Goal: Task Accomplishment & Management: Manage account settings

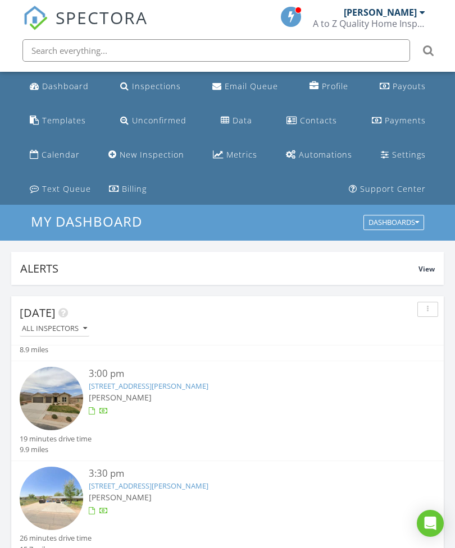
scroll to position [167, 0]
click at [281, 159] on link "Automations" at bounding box center [318, 155] width 75 height 21
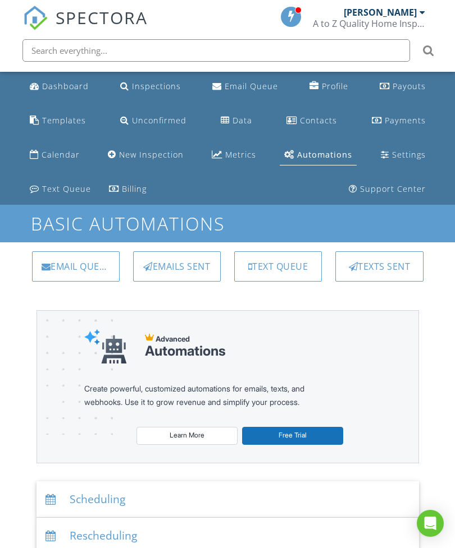
click at [392, 149] on div "Settings" at bounding box center [409, 154] width 34 height 11
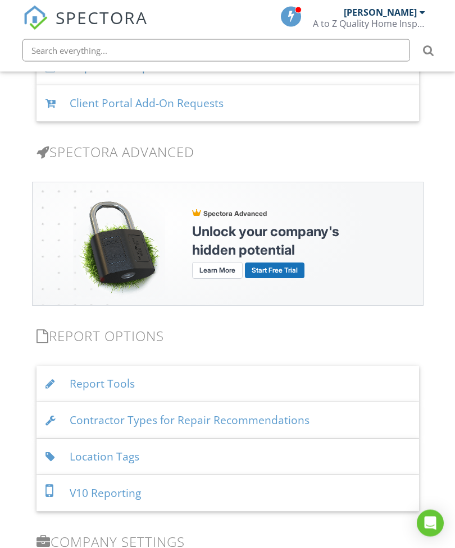
scroll to position [1122, 0]
click at [395, 384] on div "Report Tools" at bounding box center [227, 384] width 382 height 36
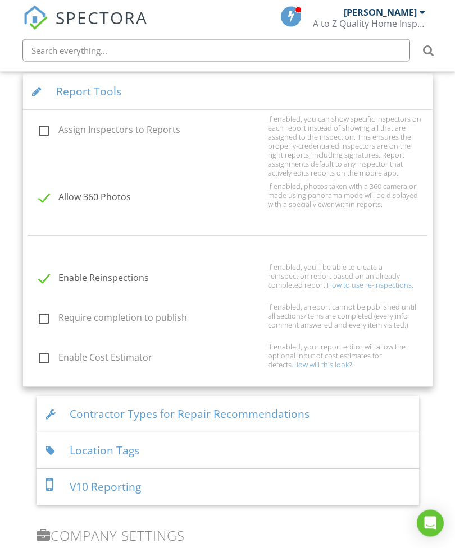
scroll to position [1414, 0]
click at [79, 415] on div "Contractor Types for Repair Recommendations" at bounding box center [227, 415] width 382 height 36
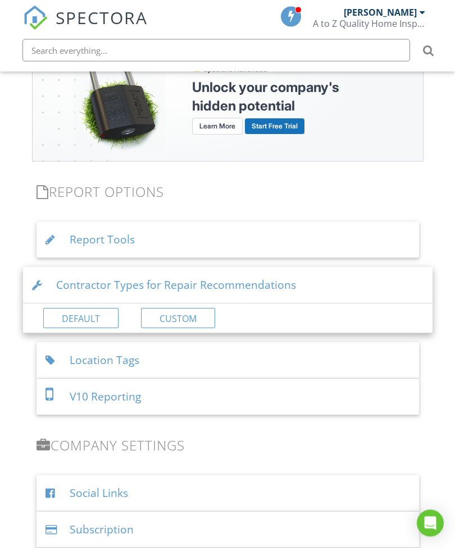
scroll to position [1263, 0]
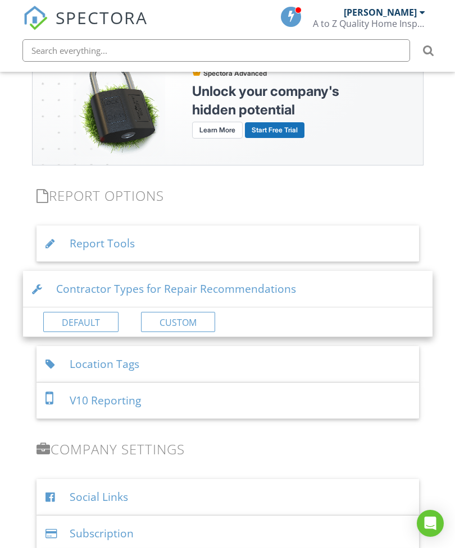
click at [80, 247] on div "Report Tools" at bounding box center [227, 244] width 382 height 36
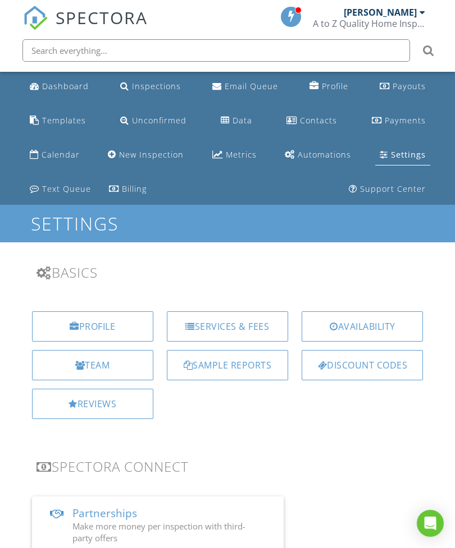
click at [52, 118] on div "Templates" at bounding box center [64, 120] width 44 height 11
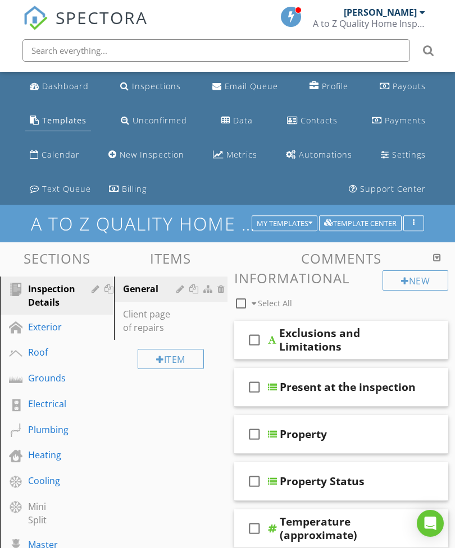
click at [392, 149] on div "Settings" at bounding box center [409, 154] width 34 height 11
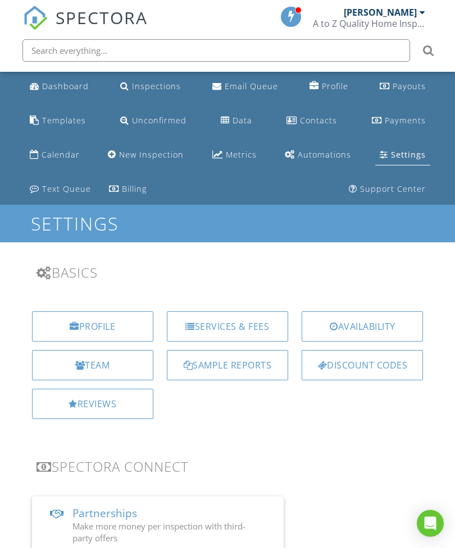
click at [297, 149] on div "Automations" at bounding box center [323, 154] width 53 height 11
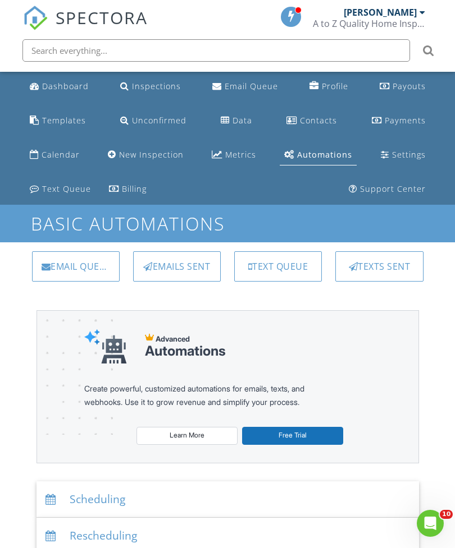
click at [67, 116] on div "Templates" at bounding box center [64, 120] width 44 height 11
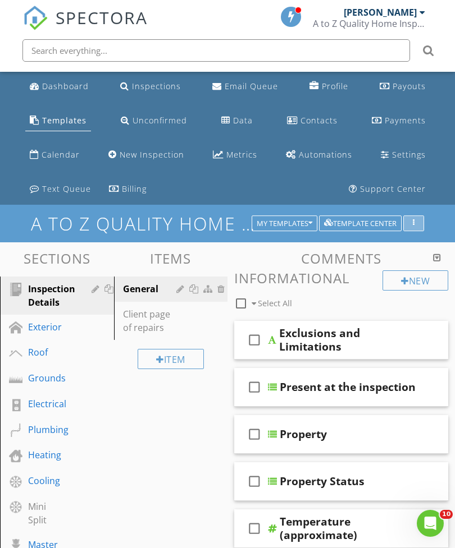
click at [411, 226] on button "button" at bounding box center [413, 223] width 21 height 16
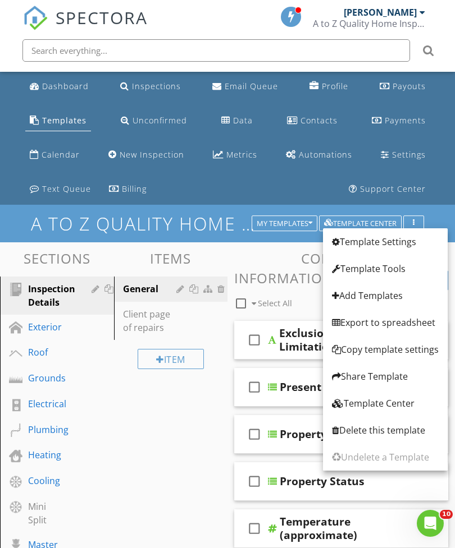
click at [394, 240] on div "Template Settings" at bounding box center [385, 241] width 107 height 13
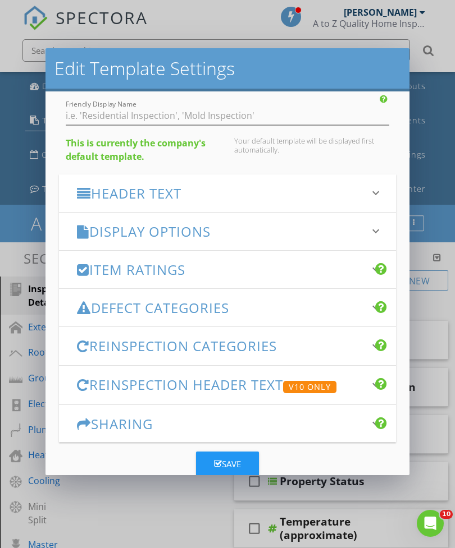
scroll to position [77, 0]
click at [362, 308] on h3 "Defect Categories" at bounding box center [220, 308] width 287 height 15
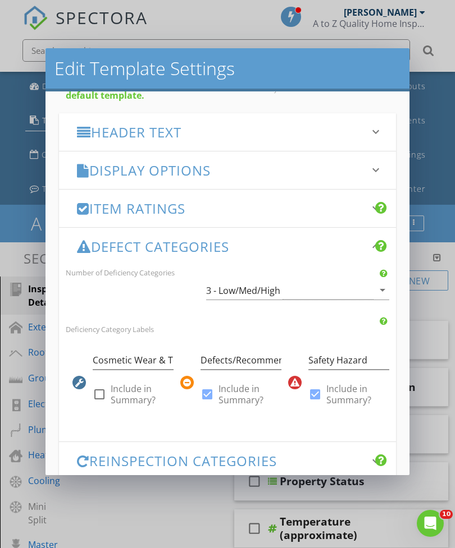
scroll to position [138, 0]
click at [373, 210] on icon "keyboard_arrow_down" at bounding box center [375, 208] width 13 height 13
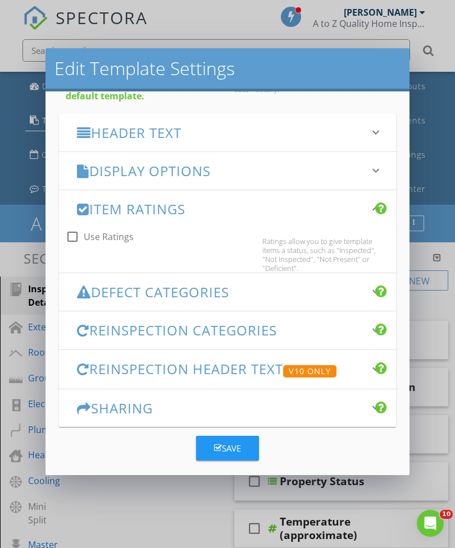
scroll to position [122, 0]
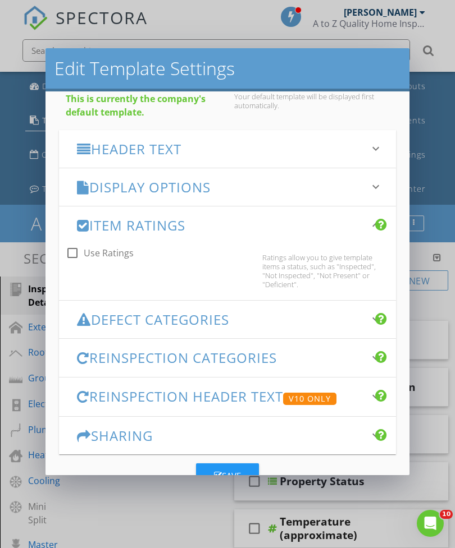
click at [379, 183] on icon "keyboard_arrow_down" at bounding box center [375, 186] width 13 height 13
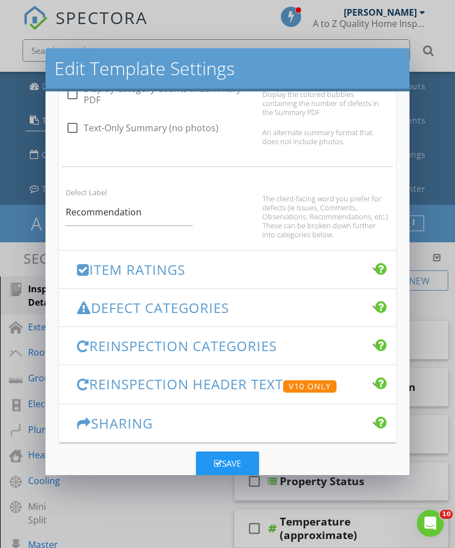
scroll to position [785, 0]
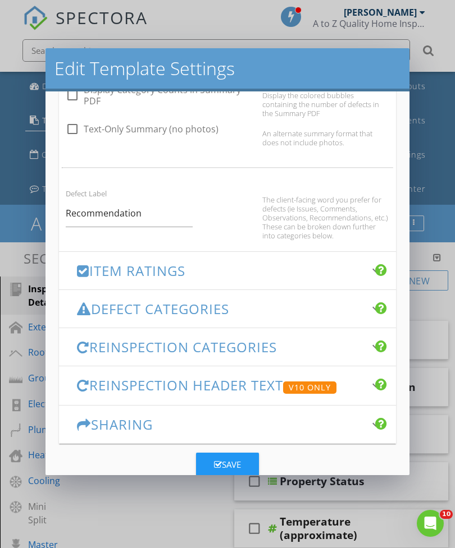
click at [318, 215] on div "The client-facing word you prefer for defects (ie Issues, Comments, Observation…" at bounding box center [325, 217] width 127 height 45
click at [374, 268] on icon "keyboard_arrow_down" at bounding box center [375, 270] width 13 height 13
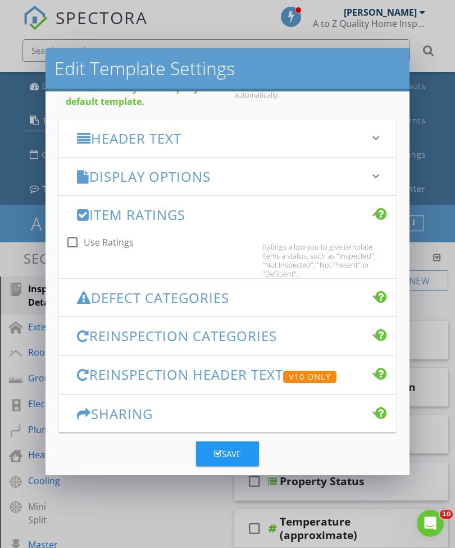
scroll to position [122, 0]
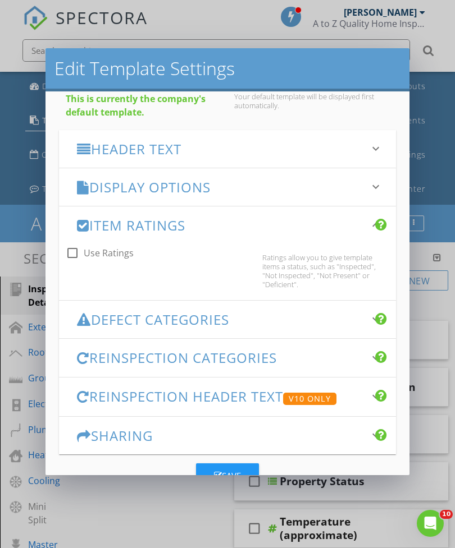
click at [363, 323] on h3 "Defect Categories" at bounding box center [220, 319] width 287 height 15
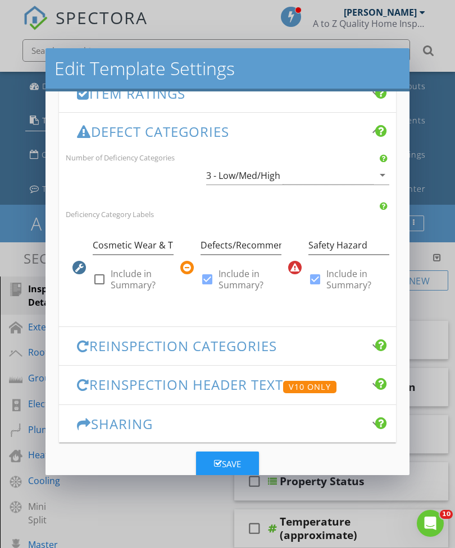
scroll to position [253, 0]
click at [383, 385] on div at bounding box center [381, 384] width 12 height 13
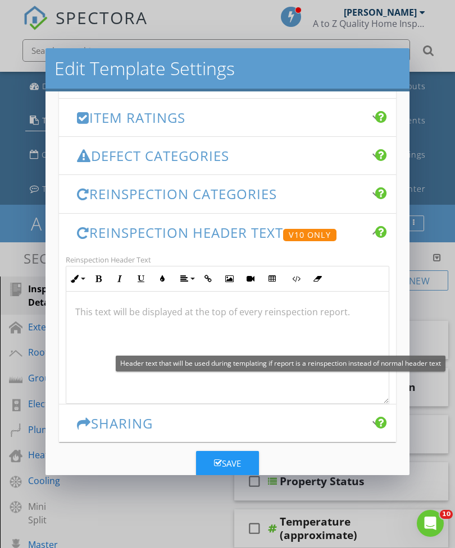
scroll to position [228, 0]
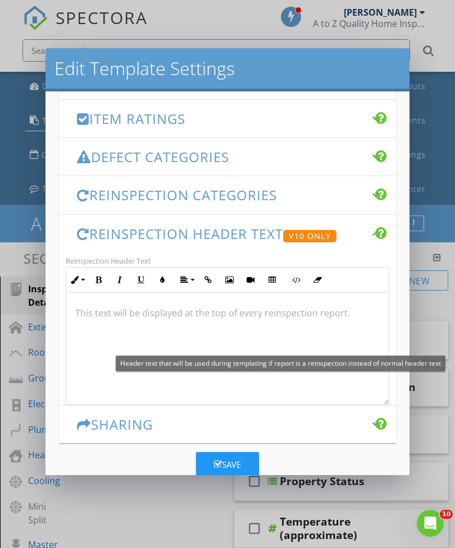
click at [375, 382] on div at bounding box center [227, 349] width 322 height 112
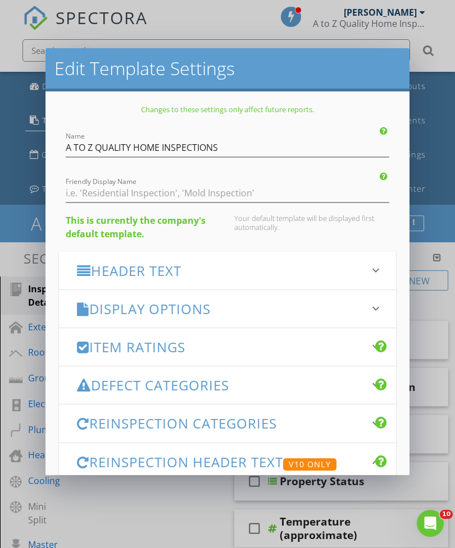
scroll to position [0, 0]
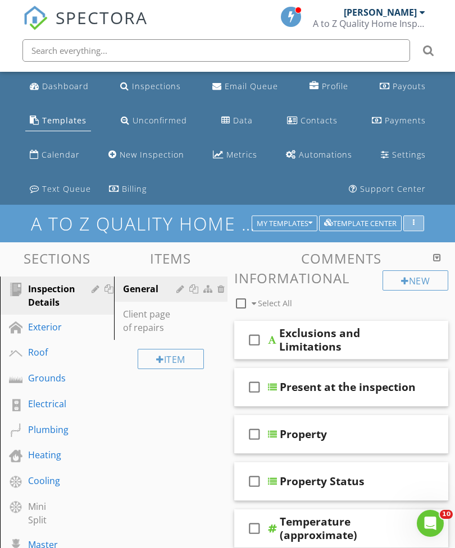
click at [412, 217] on button "button" at bounding box center [413, 223] width 21 height 16
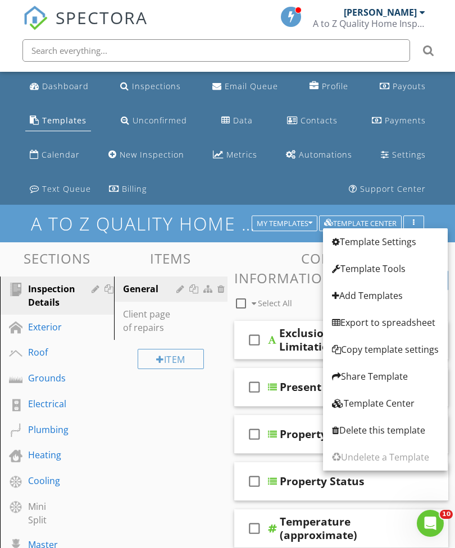
click at [391, 266] on div "Template Tools" at bounding box center [385, 268] width 107 height 13
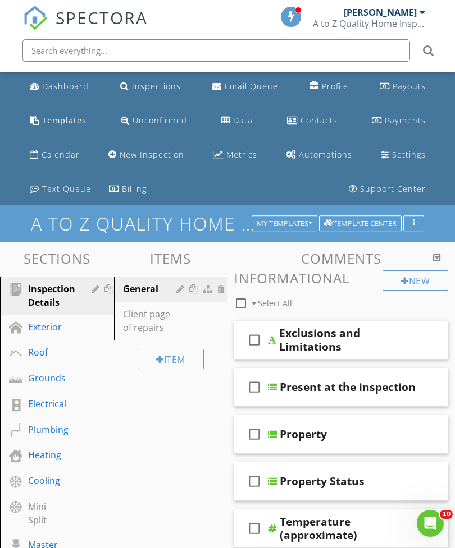
click at [417, 303] on div "Template Tools Alphabetize All Comments This will reorder all comments in this …" at bounding box center [227, 274] width 455 height 548
click at [415, 222] on div "button" at bounding box center [413, 223] width 11 height 8
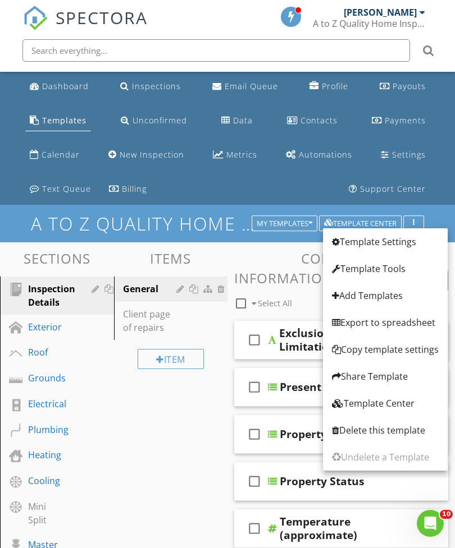
click at [394, 237] on div "Template Settings" at bounding box center [385, 241] width 107 height 13
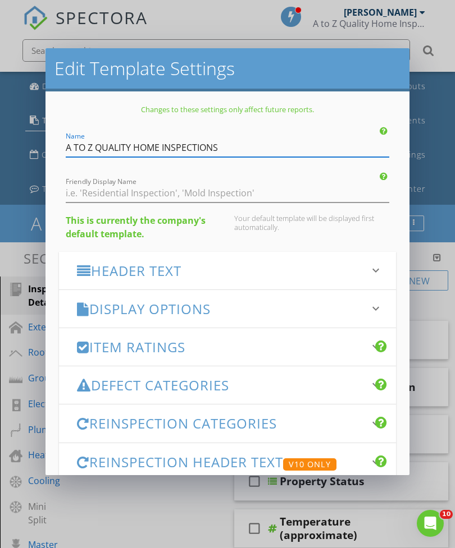
click at [374, 268] on icon "keyboard_arrow_down" at bounding box center [375, 270] width 13 height 13
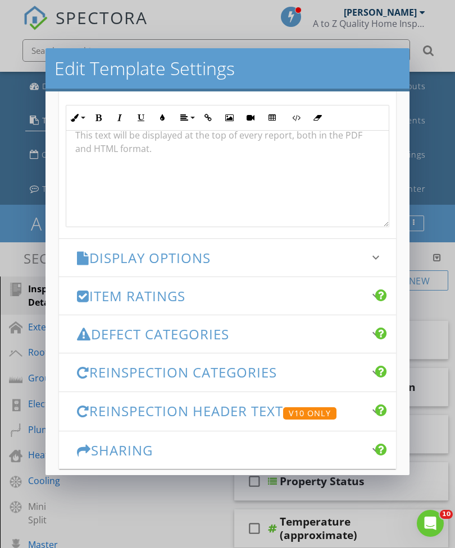
scroll to position [375, 0]
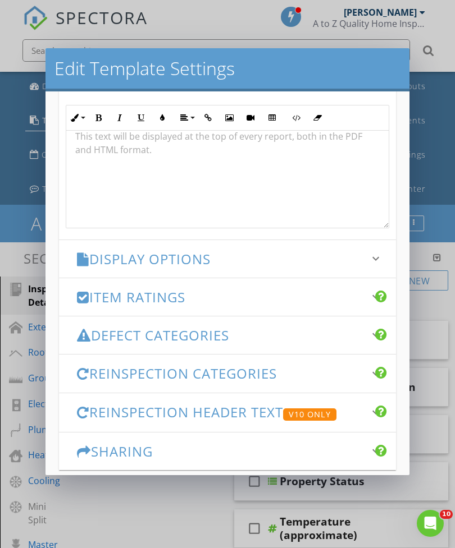
click at [375, 261] on icon "keyboard_arrow_down" at bounding box center [375, 258] width 13 height 13
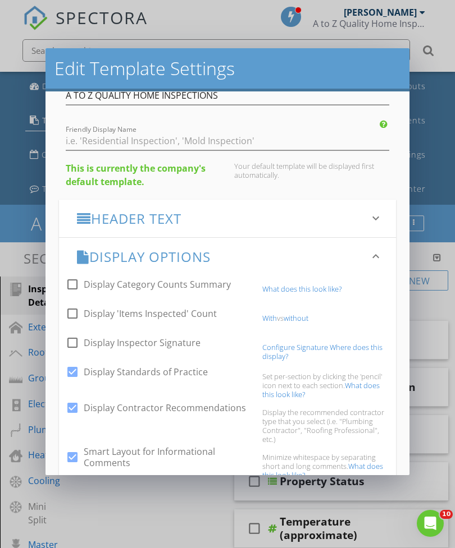
scroll to position [53, 0]
click at [314, 288] on link "What does this look like?" at bounding box center [301, 288] width 79 height 10
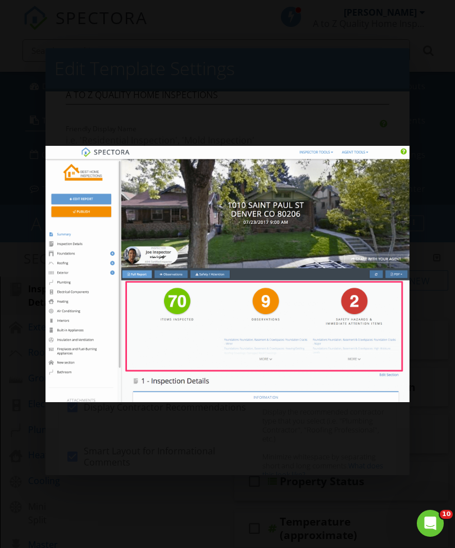
click at [244, 463] on div at bounding box center [227, 274] width 455 height 548
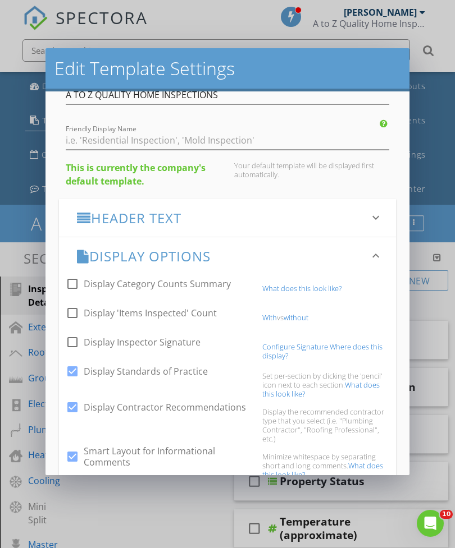
click at [268, 314] on link "With" at bounding box center [269, 318] width 15 height 10
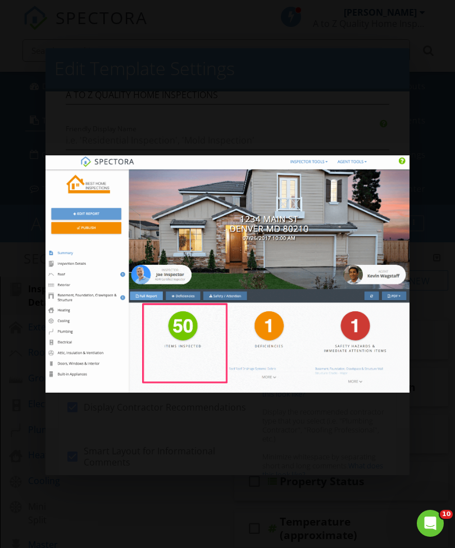
click at [341, 438] on div at bounding box center [227, 274] width 455 height 548
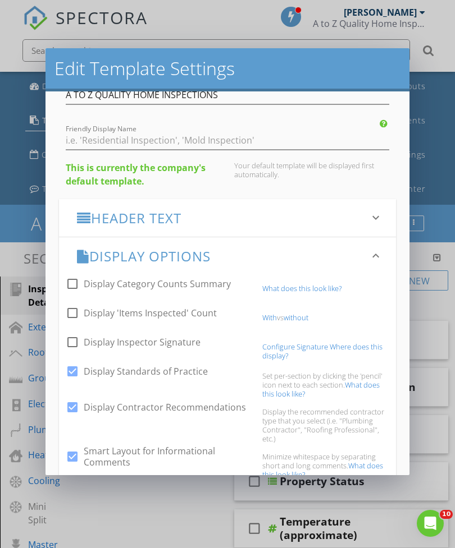
click at [299, 313] on link "without" at bounding box center [295, 318] width 25 height 10
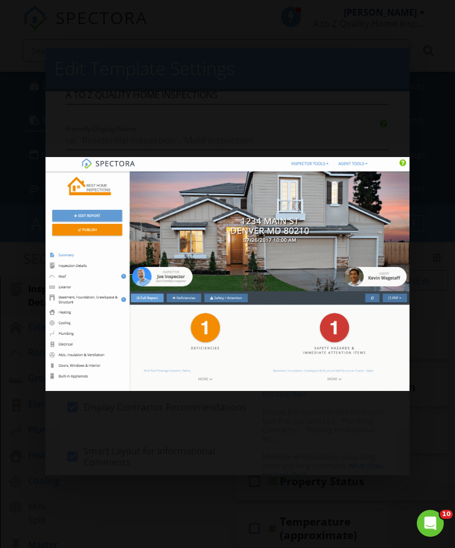
click at [274, 425] on div at bounding box center [227, 274] width 455 height 548
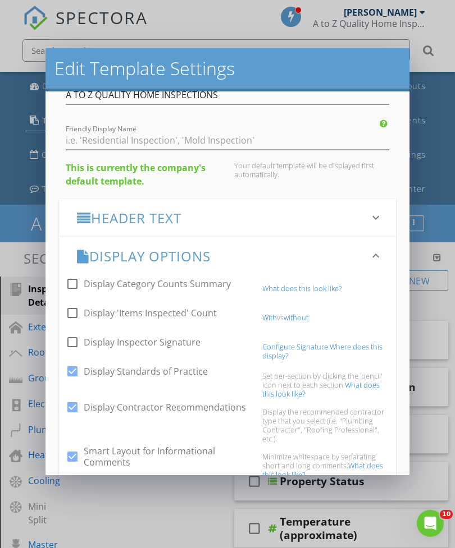
click at [314, 345] on link "Configure Signature" at bounding box center [295, 347] width 66 height 10
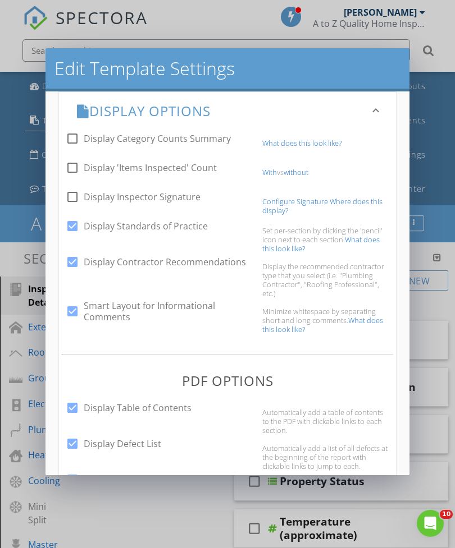
click at [362, 238] on link "What does this look like?" at bounding box center [320, 244] width 117 height 19
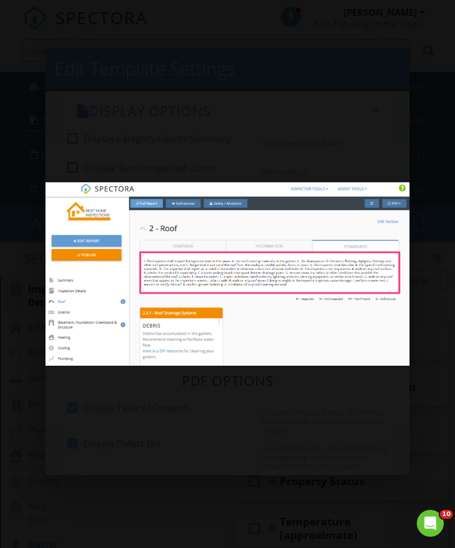
click at [316, 394] on div at bounding box center [227, 274] width 455 height 548
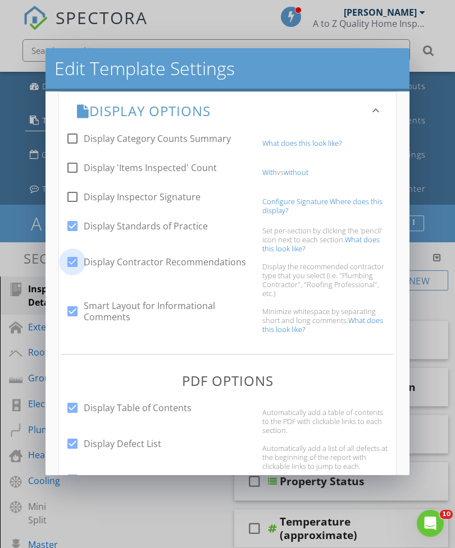
click at [73, 261] on div at bounding box center [72, 262] width 19 height 19
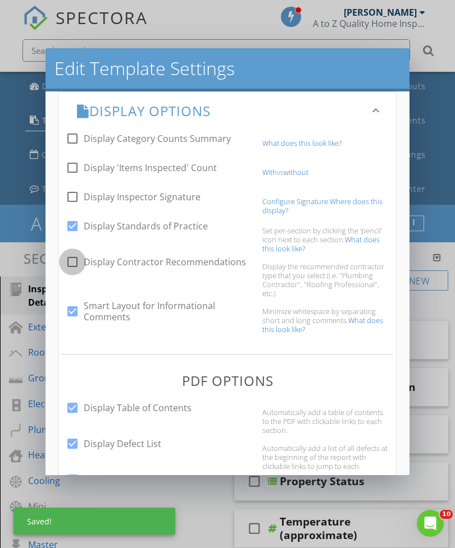
click at [67, 263] on div at bounding box center [72, 262] width 19 height 19
checkbox input "true"
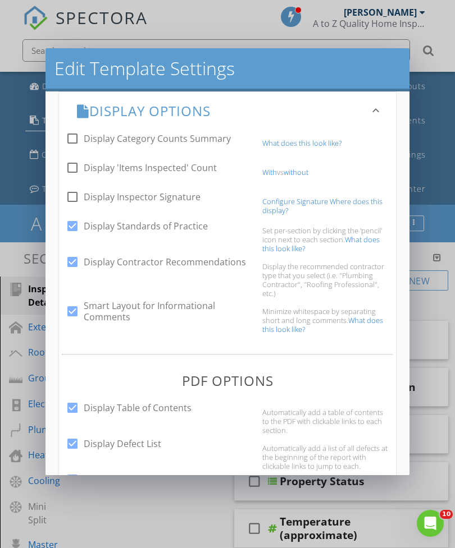
click at [368, 322] on link "What does this look like?" at bounding box center [322, 324] width 121 height 19
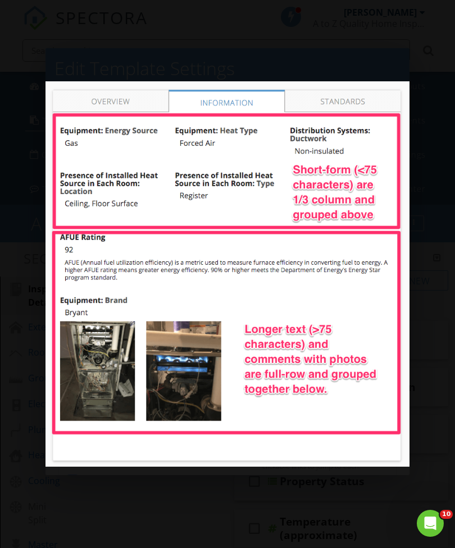
click at [187, 481] on div at bounding box center [227, 274] width 455 height 548
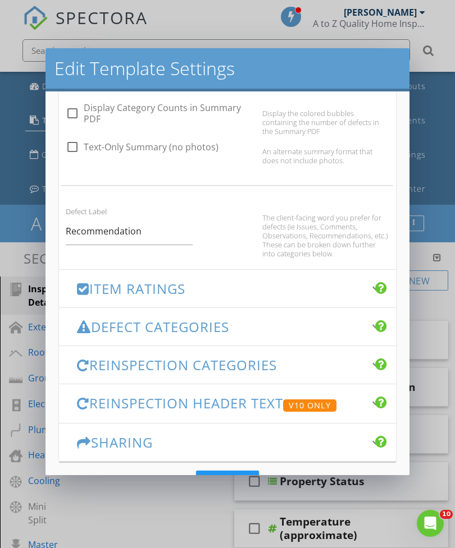
scroll to position [781, 0]
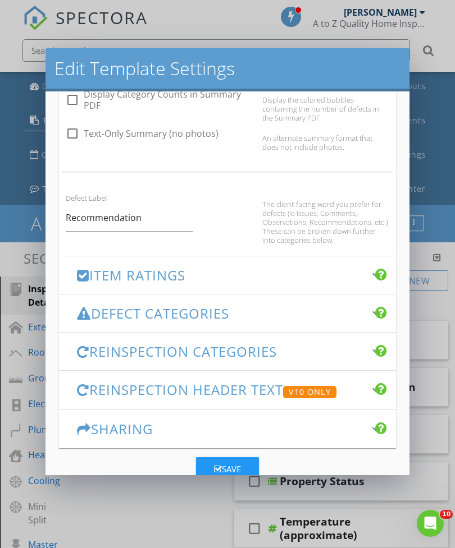
click at [379, 310] on div at bounding box center [381, 312] width 12 height 13
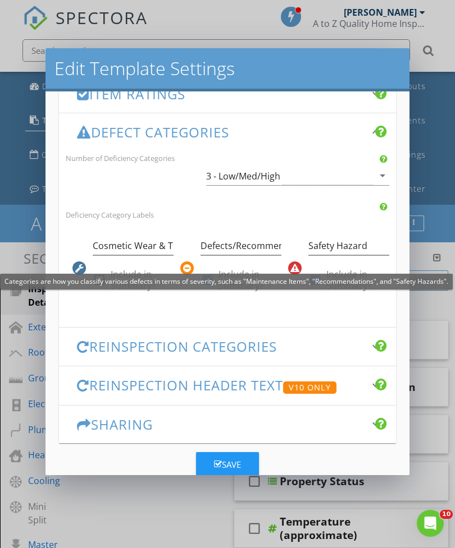
scroll to position [253, 0]
click at [379, 175] on icon "arrow_drop_down" at bounding box center [381, 175] width 13 height 13
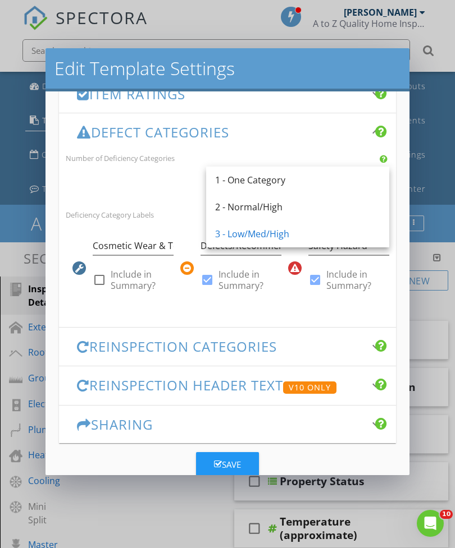
click at [286, 308] on div "Cosmetic Wear & Tear check_box_outline_blank Include in Summary? Defects/Recomm…" at bounding box center [227, 268] width 337 height 95
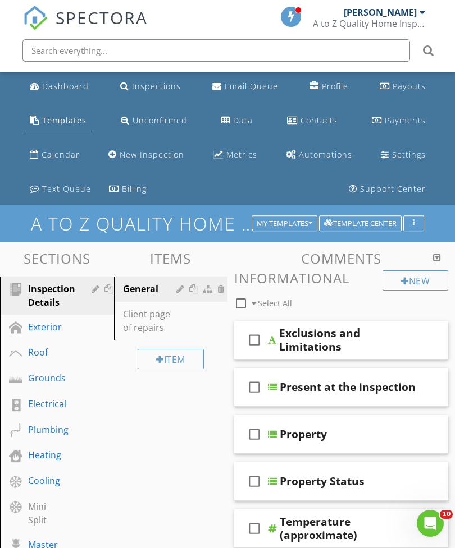
click at [367, 219] on div "Template Center" at bounding box center [360, 223] width 72 height 8
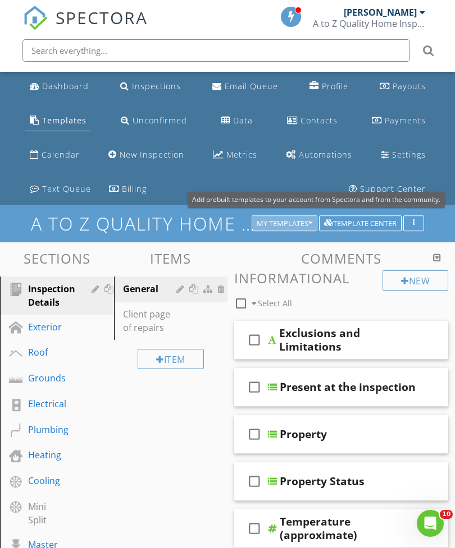
click at [304, 219] on div "My Templates" at bounding box center [284, 223] width 56 height 8
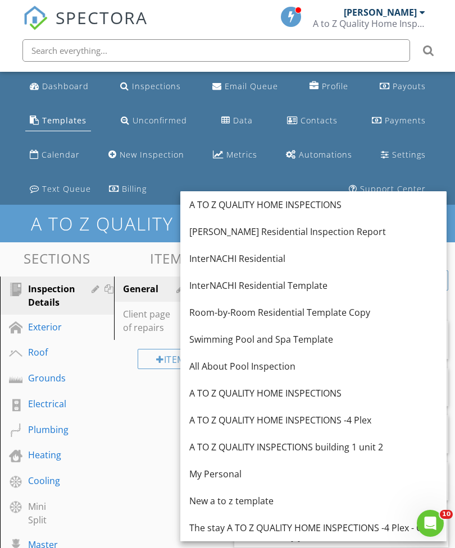
click at [149, 190] on div "Dashboard Inspections Email Queue Profile Payouts Templates Unconfirmed Data Co…" at bounding box center [227, 138] width 409 height 133
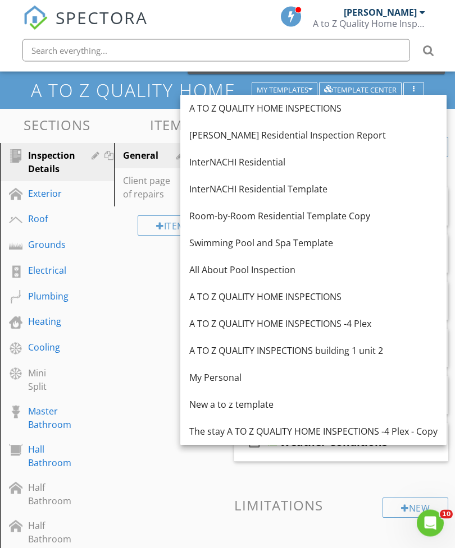
scroll to position [131, 0]
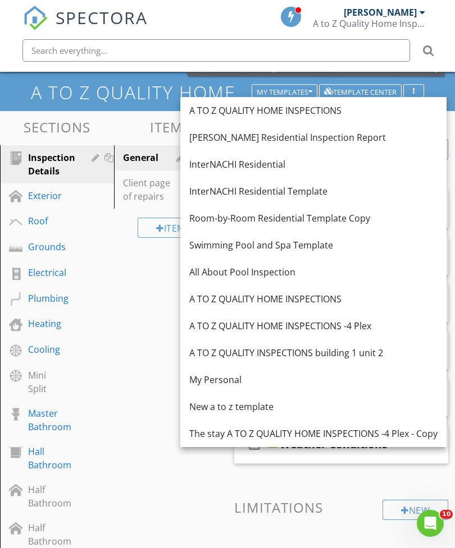
click at [263, 548] on span at bounding box center [341, 552] width 214 height 56
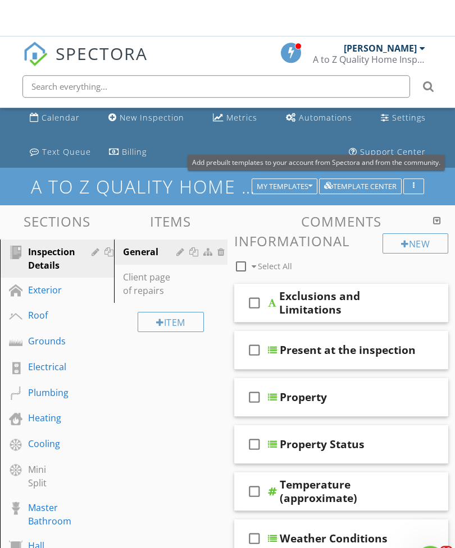
scroll to position [0, 0]
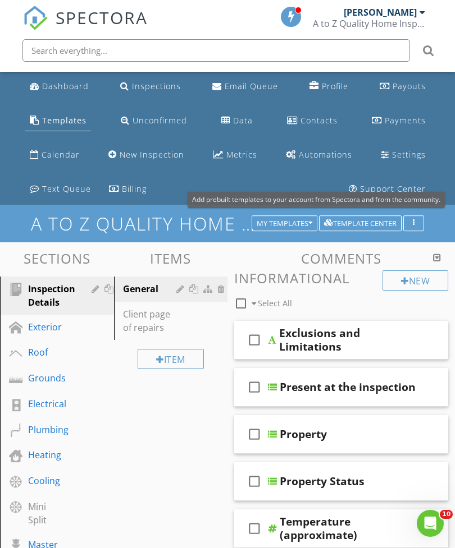
click at [437, 253] on div at bounding box center [437, 257] width 8 height 9
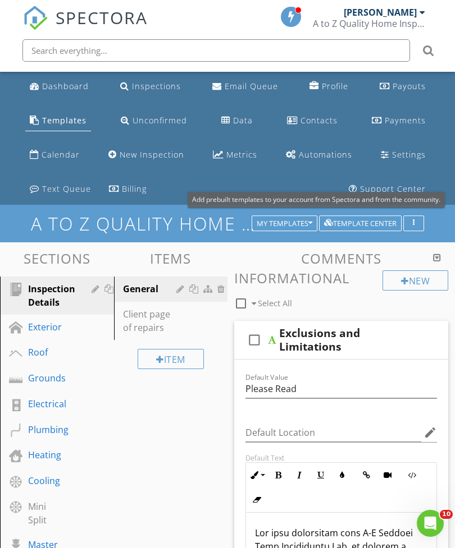
click at [446, 254] on h3 "Comments" at bounding box center [341, 258] width 214 height 15
click at [416, 219] on div "button" at bounding box center [413, 223] width 11 height 8
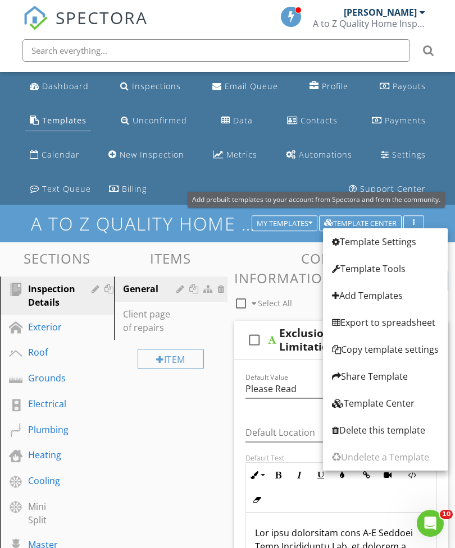
click at [402, 237] on div "Template Settings" at bounding box center [385, 241] width 107 height 13
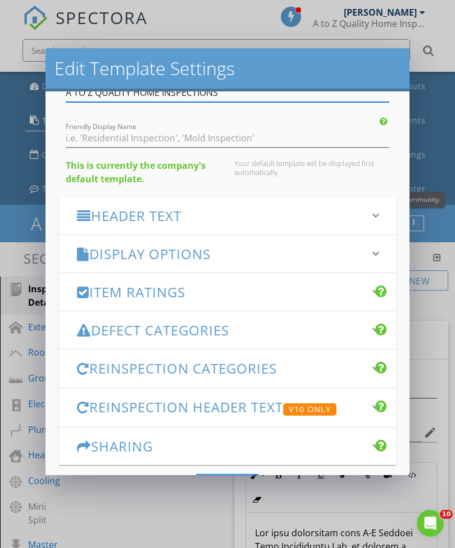
scroll to position [68, 0]
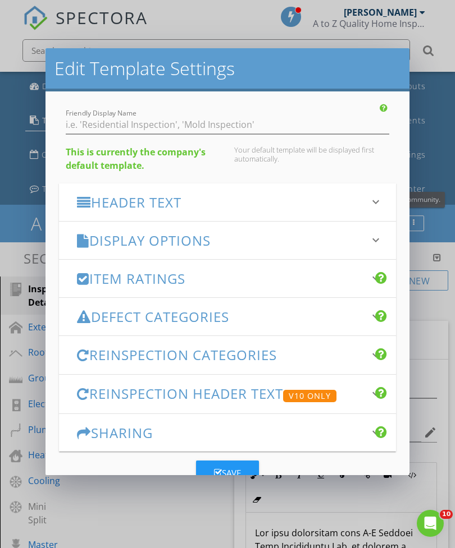
click at [378, 314] on div at bounding box center [381, 315] width 12 height 13
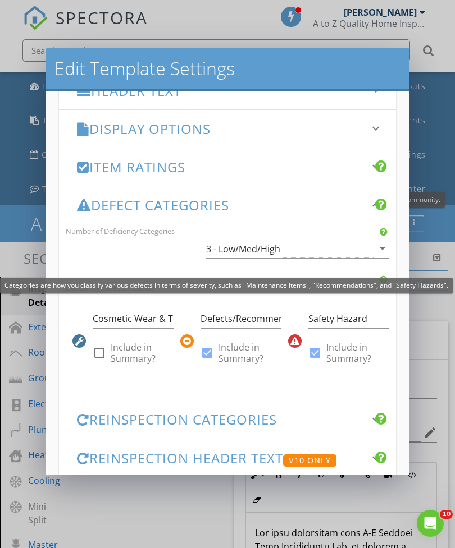
scroll to position [189, 0]
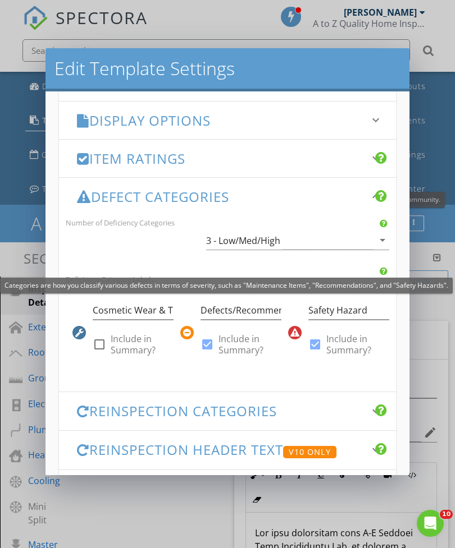
click at [382, 241] on icon "arrow_drop_down" at bounding box center [381, 239] width 13 height 13
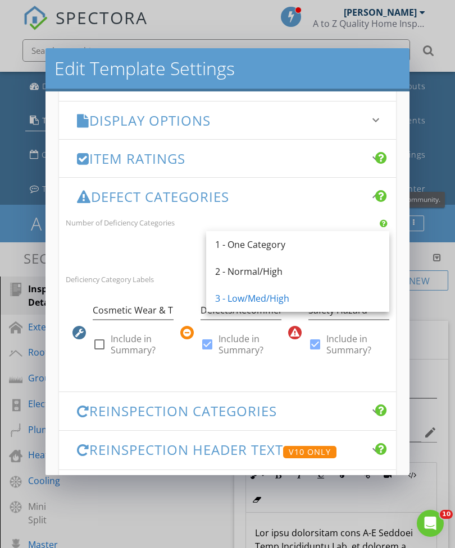
click at [380, 230] on div "3 - Low/Med/High arrow_drop_down" at bounding box center [297, 242] width 183 height 36
click at [349, 214] on div "Defect Categories keyboard_arrow_down" at bounding box center [227, 197] width 337 height 38
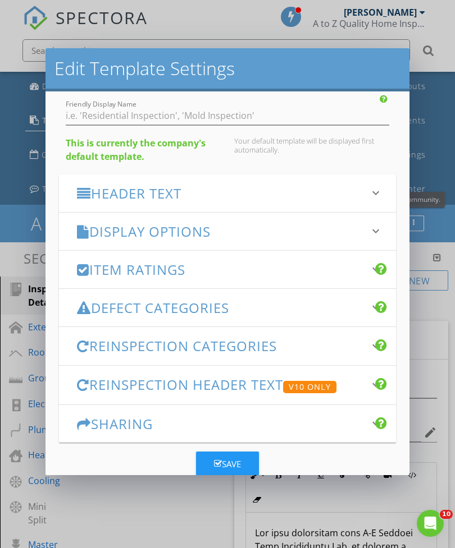
scroll to position [77, 0]
click at [361, 229] on h3 "Display Options" at bounding box center [220, 231] width 287 height 15
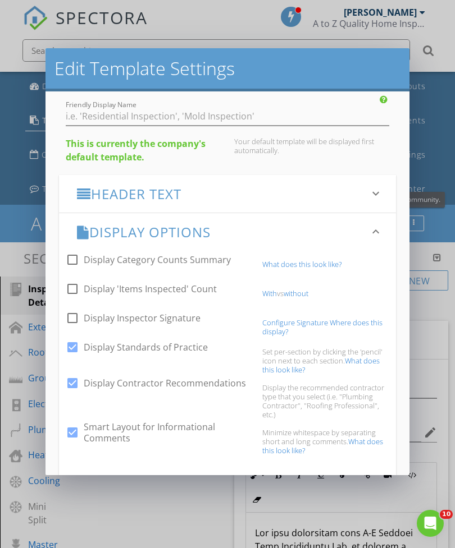
click at [373, 196] on icon "keyboard_arrow_down" at bounding box center [375, 193] width 13 height 13
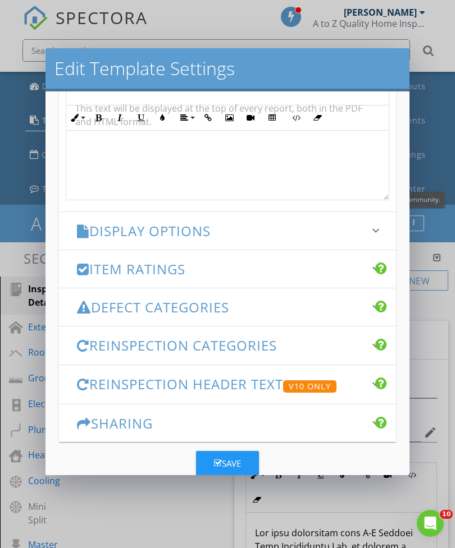
scroll to position [402, 0]
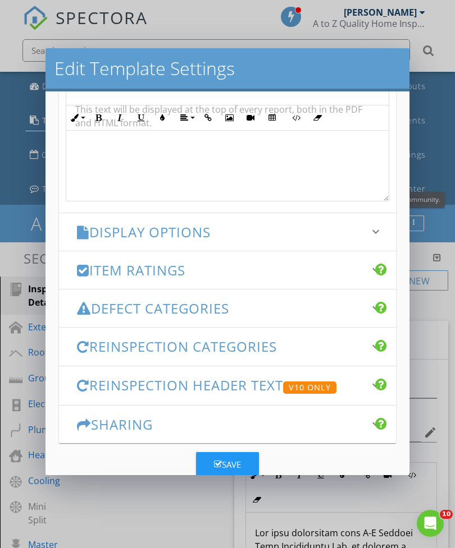
click at [379, 220] on div "Display Options keyboard_arrow_down" at bounding box center [227, 232] width 337 height 38
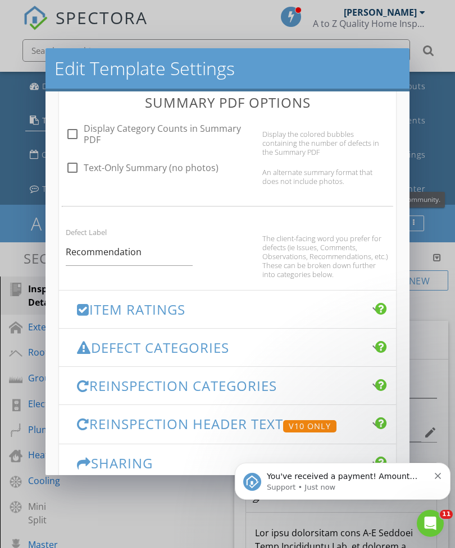
scroll to position [747, 0]
click at [146, 258] on input "Recommendation" at bounding box center [129, 251] width 127 height 27
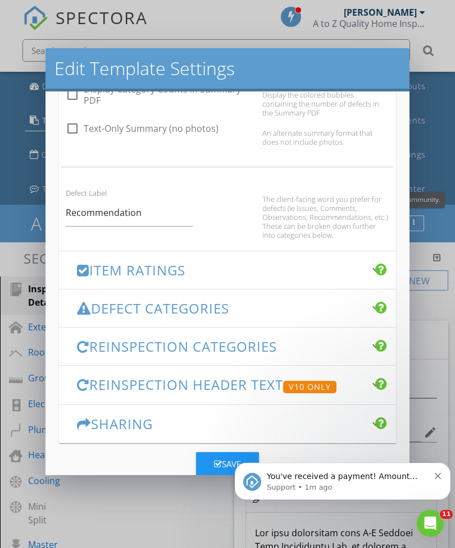
scroll to position [785, 0]
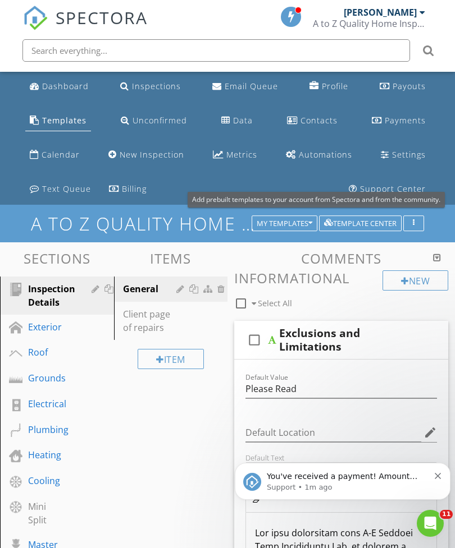
click at [437, 395] on div "Edit Template Settings Changes to these settings only affect future reports. Na…" at bounding box center [227, 274] width 455 height 548
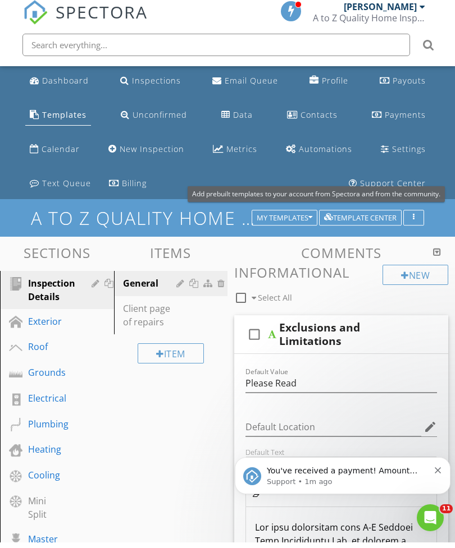
scroll to position [6, 0]
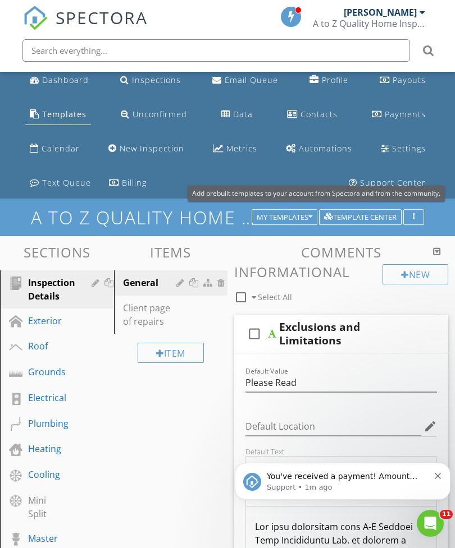
click at [303, 215] on div "My Templates" at bounding box center [284, 217] width 56 height 8
click at [308, 213] on icon "button" at bounding box center [310, 217] width 4 height 8
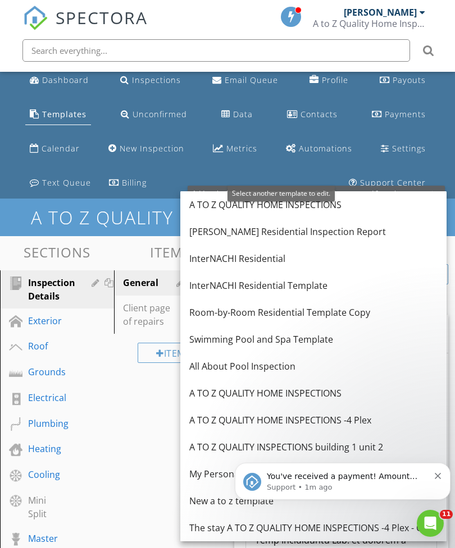
click at [327, 394] on div "A TO Z QUALITY HOME INSPECTIONS" at bounding box center [313, 393] width 248 height 13
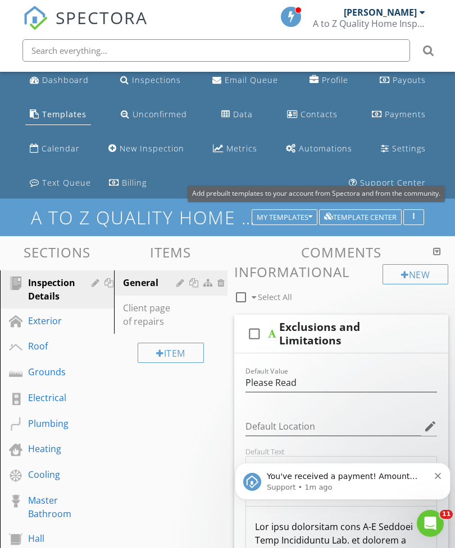
click at [38, 348] on div "Roof" at bounding box center [44, 345] width 33 height 13
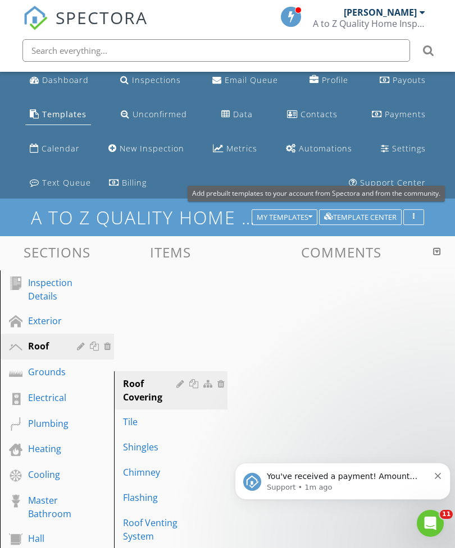
click at [36, 346] on div "Roof" at bounding box center [44, 345] width 33 height 13
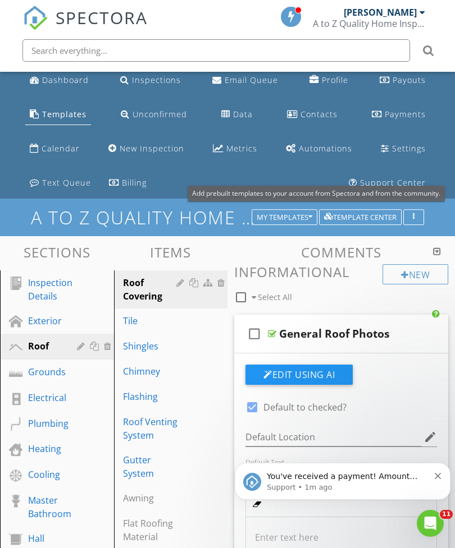
click at [441, 245] on h3 "Comments" at bounding box center [341, 252] width 214 height 15
click at [438, 247] on div at bounding box center [437, 251] width 8 height 9
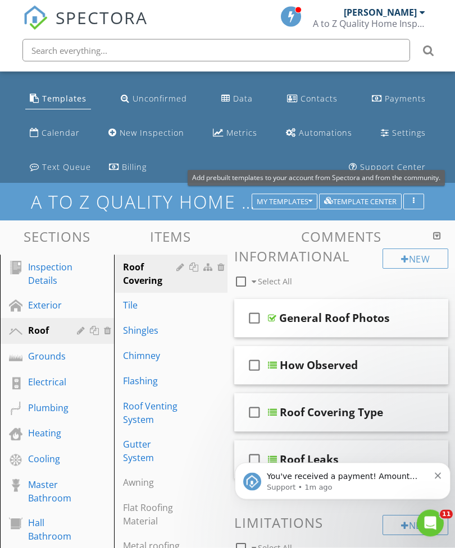
scroll to position [22, 0]
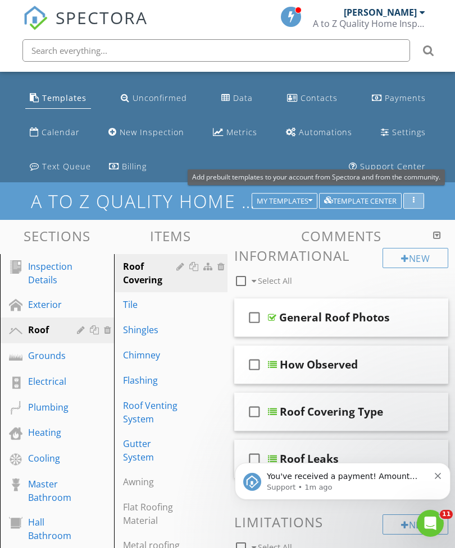
click at [419, 193] on button "button" at bounding box center [413, 201] width 21 height 16
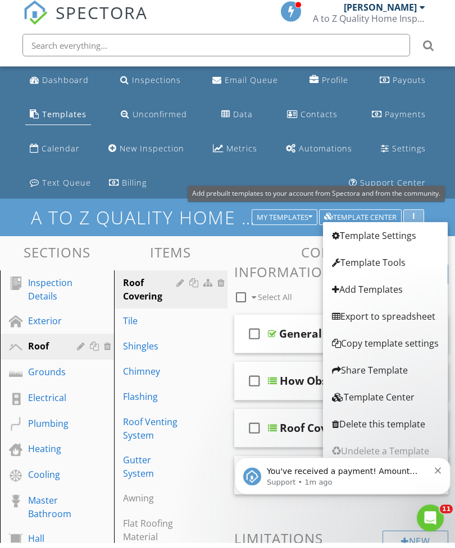
scroll to position [0, 0]
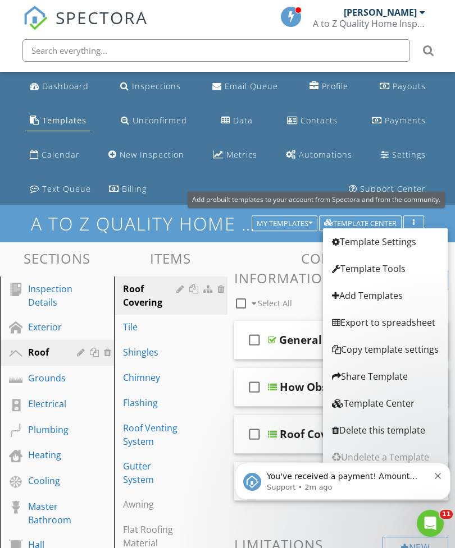
click at [59, 90] on div "Dashboard" at bounding box center [65, 86] width 47 height 11
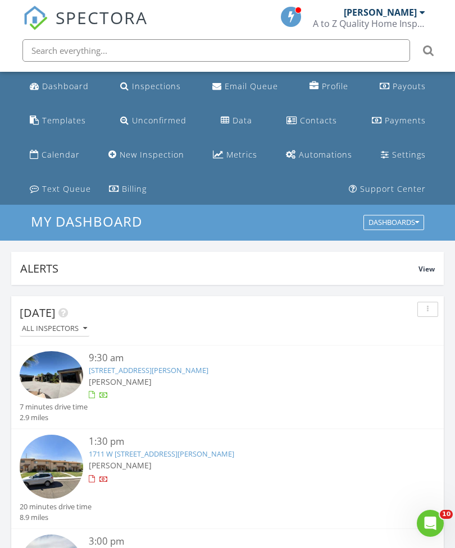
click at [299, 152] on div "Automations" at bounding box center [325, 154] width 53 height 11
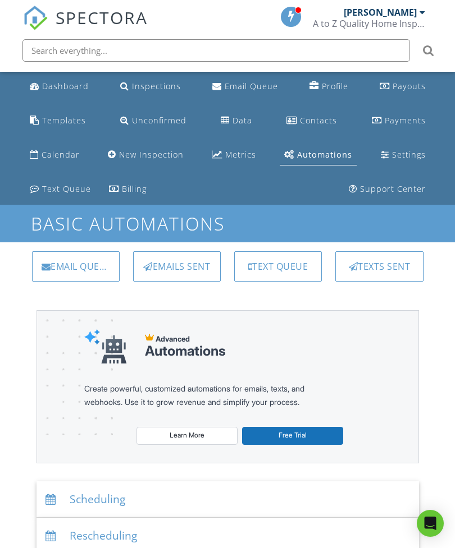
click at [61, 121] on div "Templates" at bounding box center [64, 120] width 44 height 11
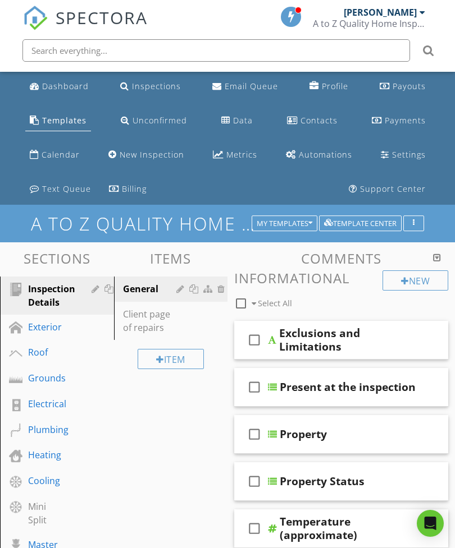
click at [415, 221] on div "button" at bounding box center [413, 223] width 11 height 8
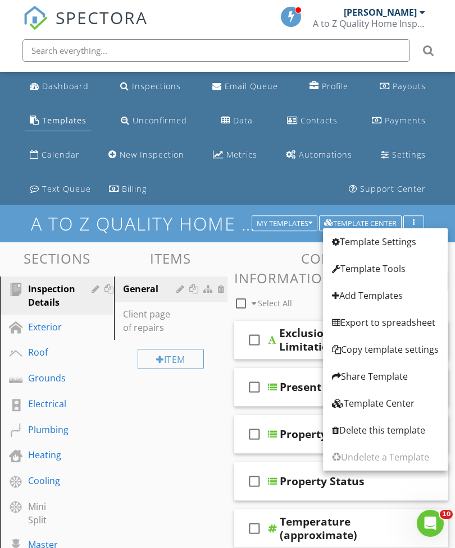
click at [383, 265] on div "Template Tools" at bounding box center [385, 268] width 107 height 13
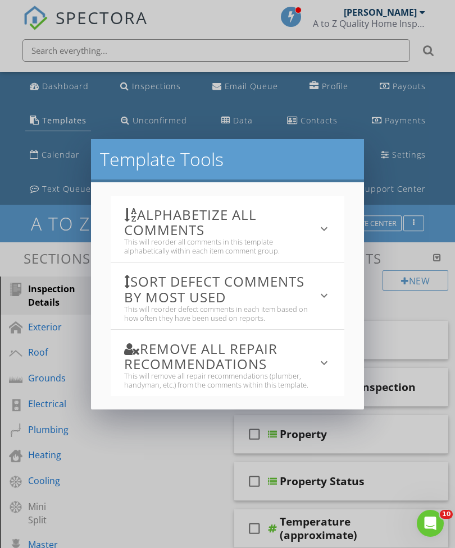
click at [408, 322] on div "Template Tools Alphabetize All Comments This will reorder all comments in this …" at bounding box center [227, 274] width 455 height 548
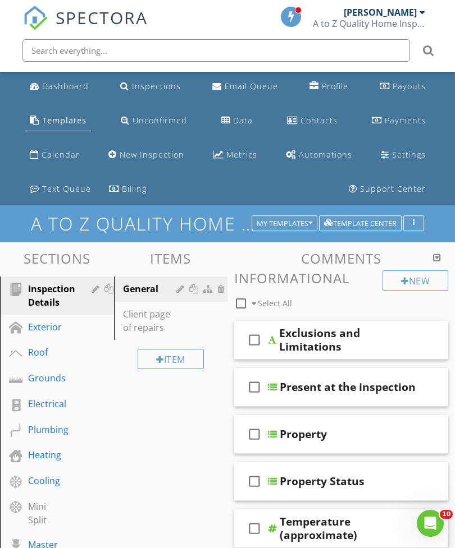
click at [422, 265] on div "Comments New Informational check_box_outline_blank Select All check_box_outline…" at bounding box center [341, 481] width 214 height 461
click at [415, 219] on div "button" at bounding box center [413, 223] width 11 height 8
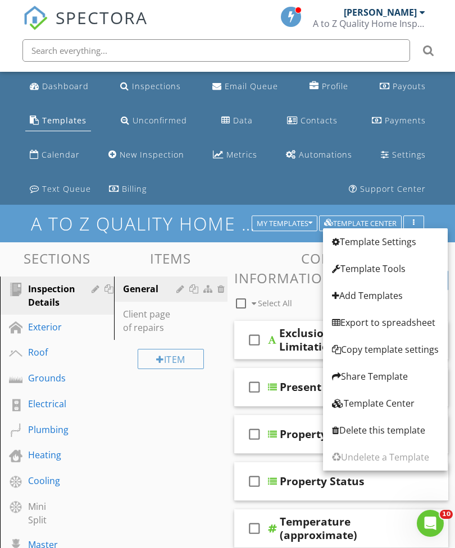
click at [400, 237] on div "Template Settings" at bounding box center [385, 241] width 107 height 13
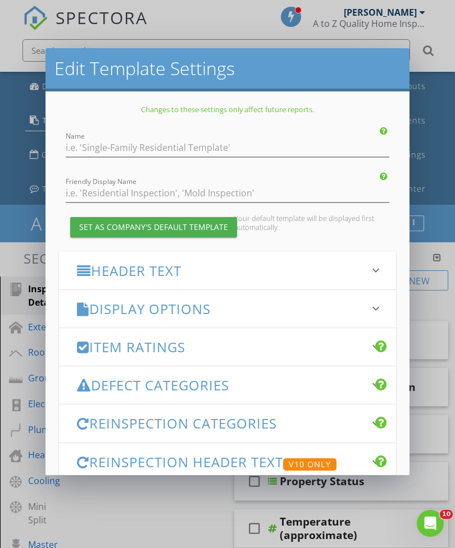
type input "A TO Z QUALITY HOME INSPECTIONS"
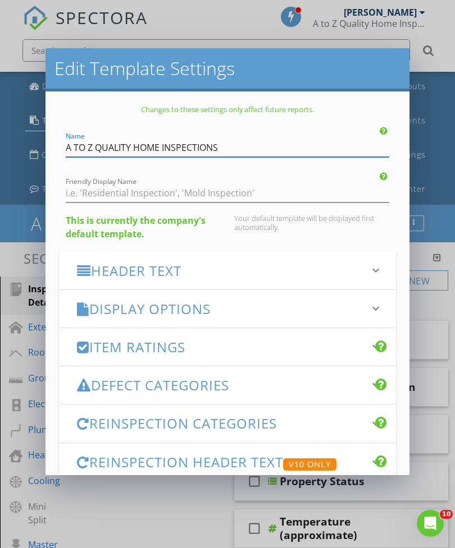
click at [374, 274] on icon "keyboard_arrow_down" at bounding box center [375, 270] width 13 height 13
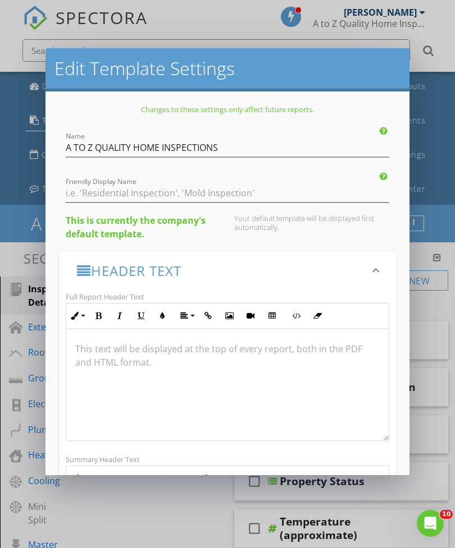
click at [379, 268] on icon "keyboard_arrow_down" at bounding box center [375, 270] width 13 height 13
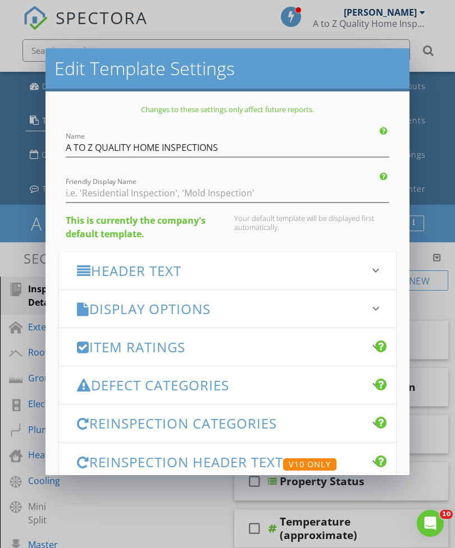
click at [373, 307] on icon "keyboard_arrow_down" at bounding box center [375, 308] width 13 height 13
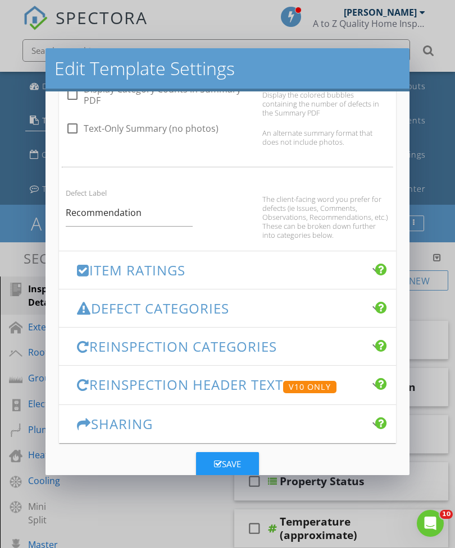
scroll to position [785, 0]
click at [144, 210] on input "Recommendation" at bounding box center [129, 213] width 127 height 27
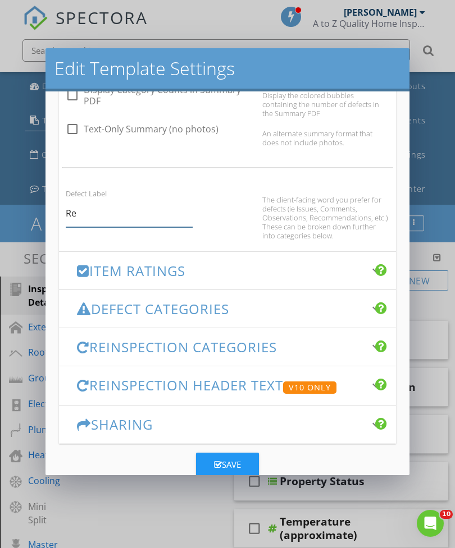
type input "R"
click at [347, 465] on div "Save" at bounding box center [227, 461] width 337 height 34
click at [80, 210] on input "Defect Label" at bounding box center [129, 213] width 127 height 27
type input "Recommendations"
click at [233, 462] on div "Save" at bounding box center [227, 464] width 27 height 13
